Goal: Find specific page/section: Find specific page/section

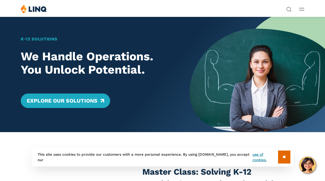
click at [30, 30] on div "K‑12 Solutions We Handle Operations. You Unlock Potential. Explore Our Solutions" at bounding box center [95, 74] width 190 height 115
